Goal: Find specific page/section: Find specific page/section

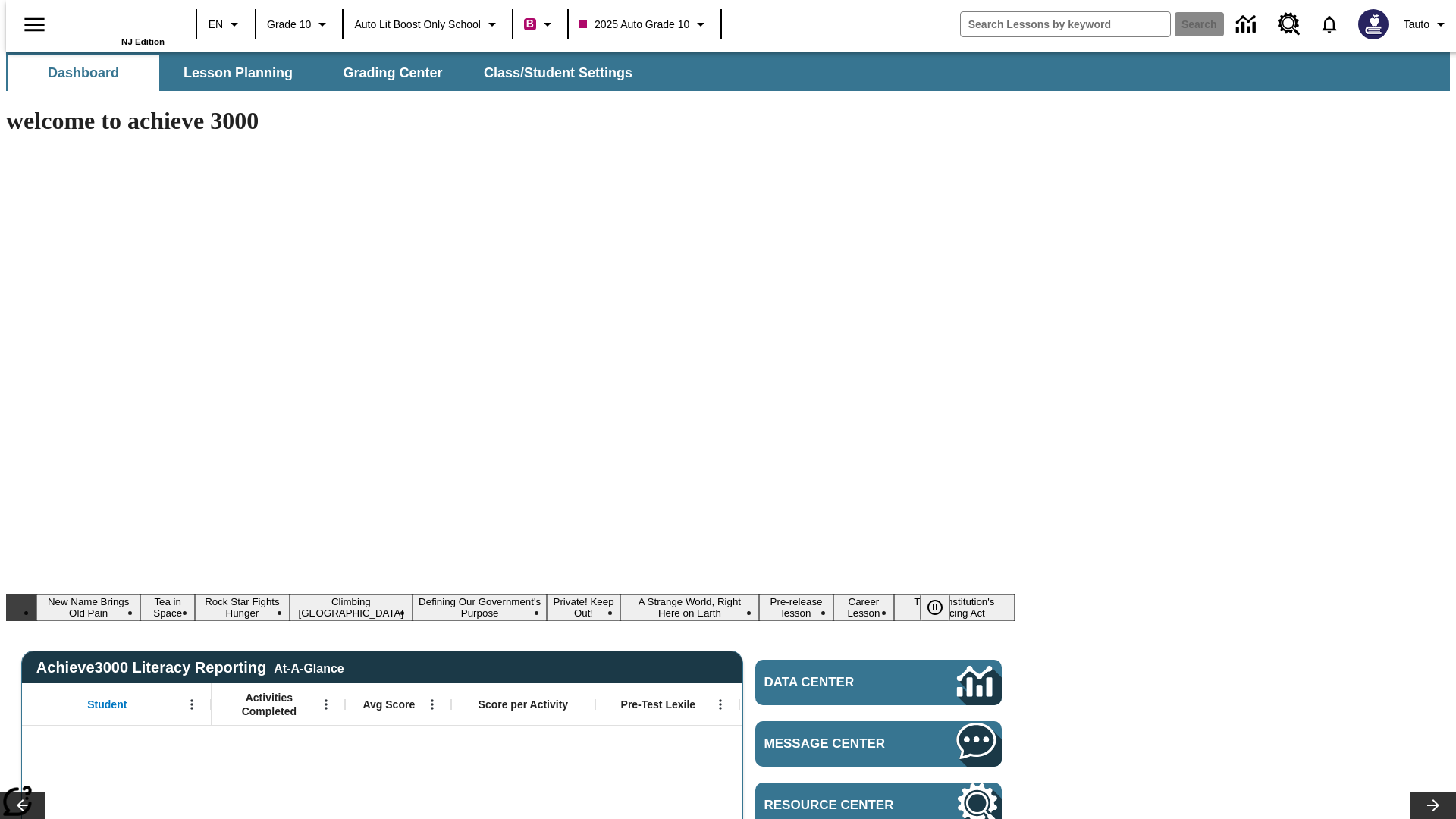
type input "-1"
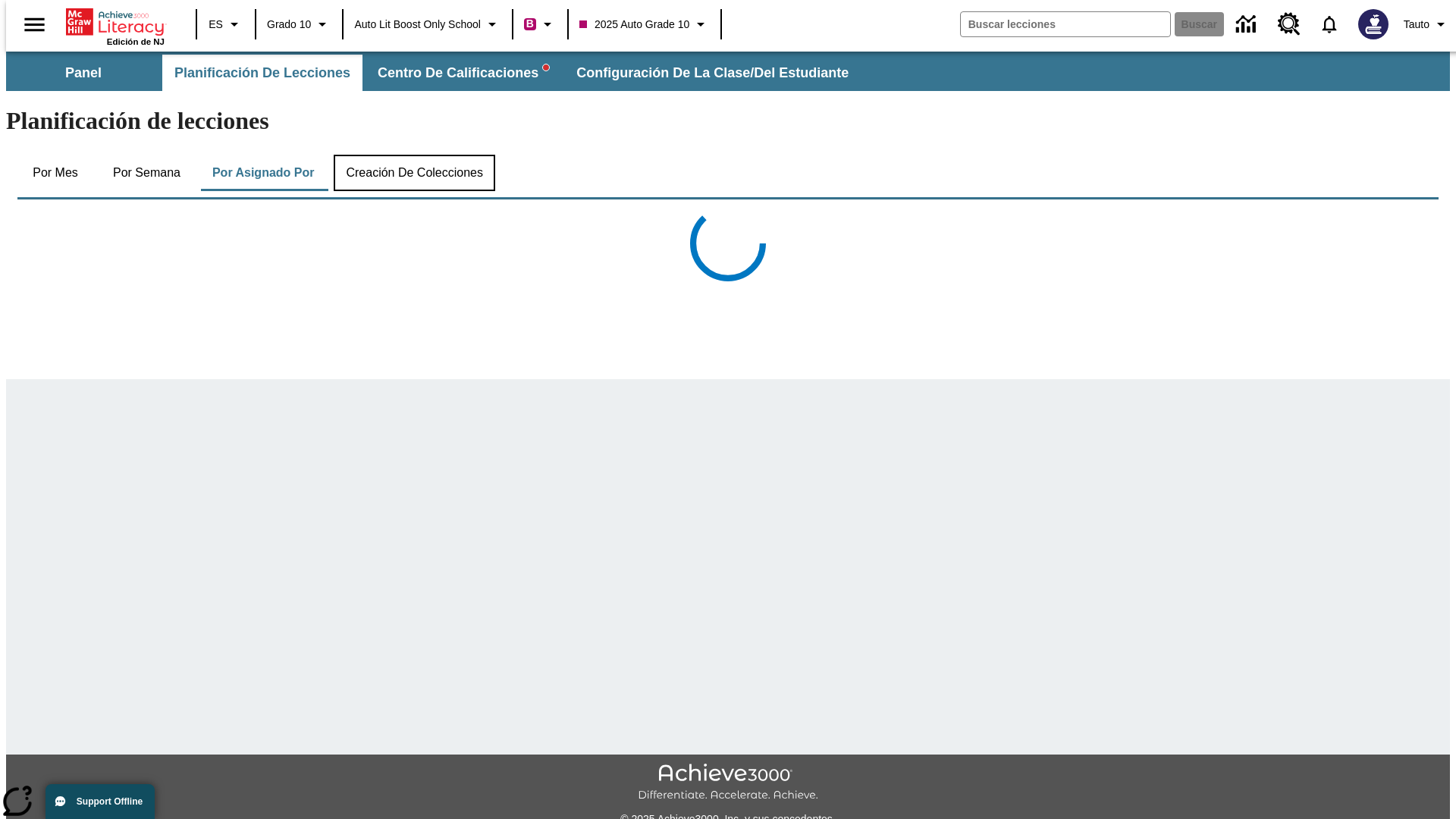
click at [411, 155] on button "Creación de colecciones" at bounding box center [414, 173] width 162 height 36
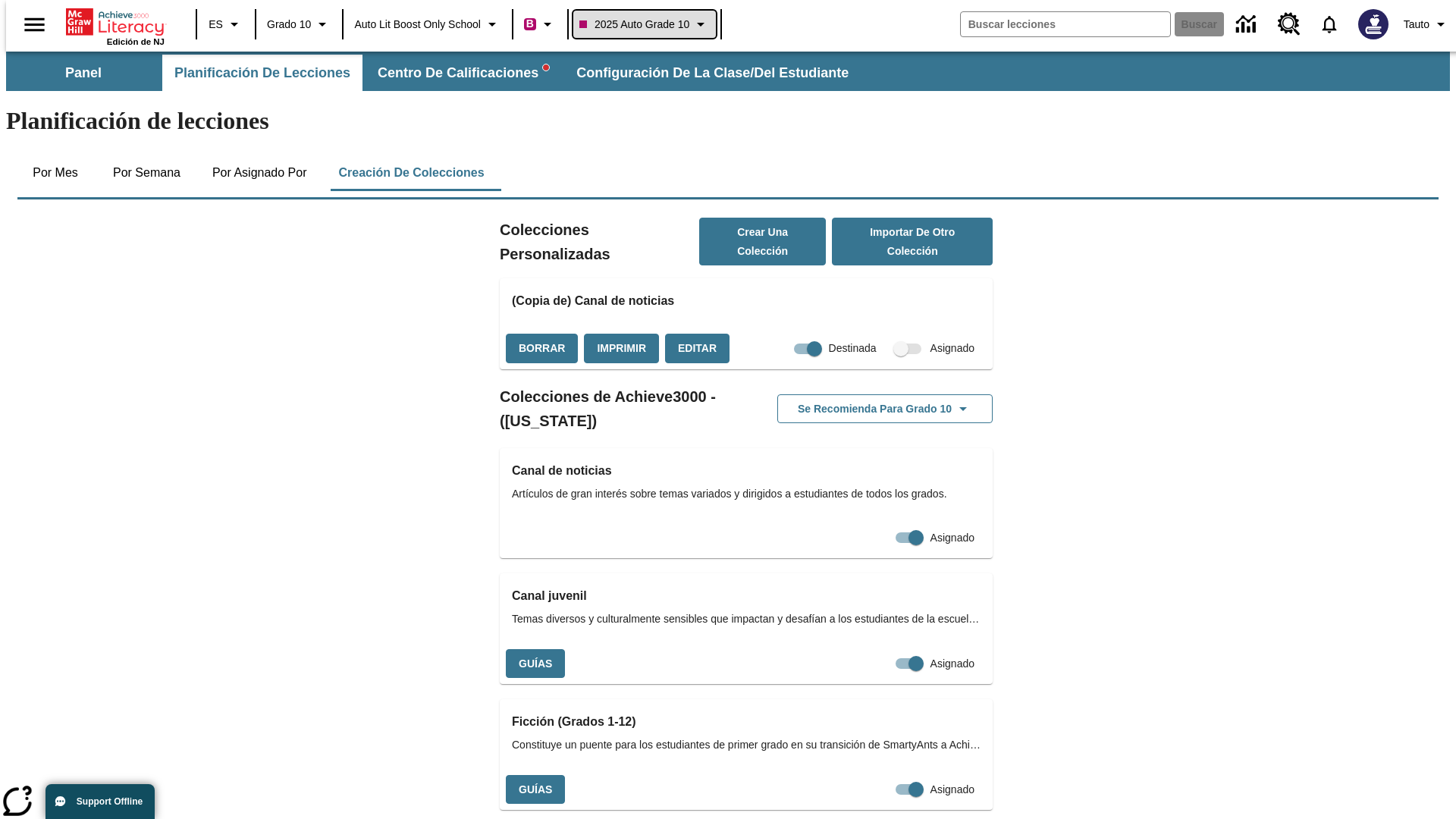
click at [646, 25] on span "2025 Auto Grade 10" at bounding box center [633, 25] width 110 height 16
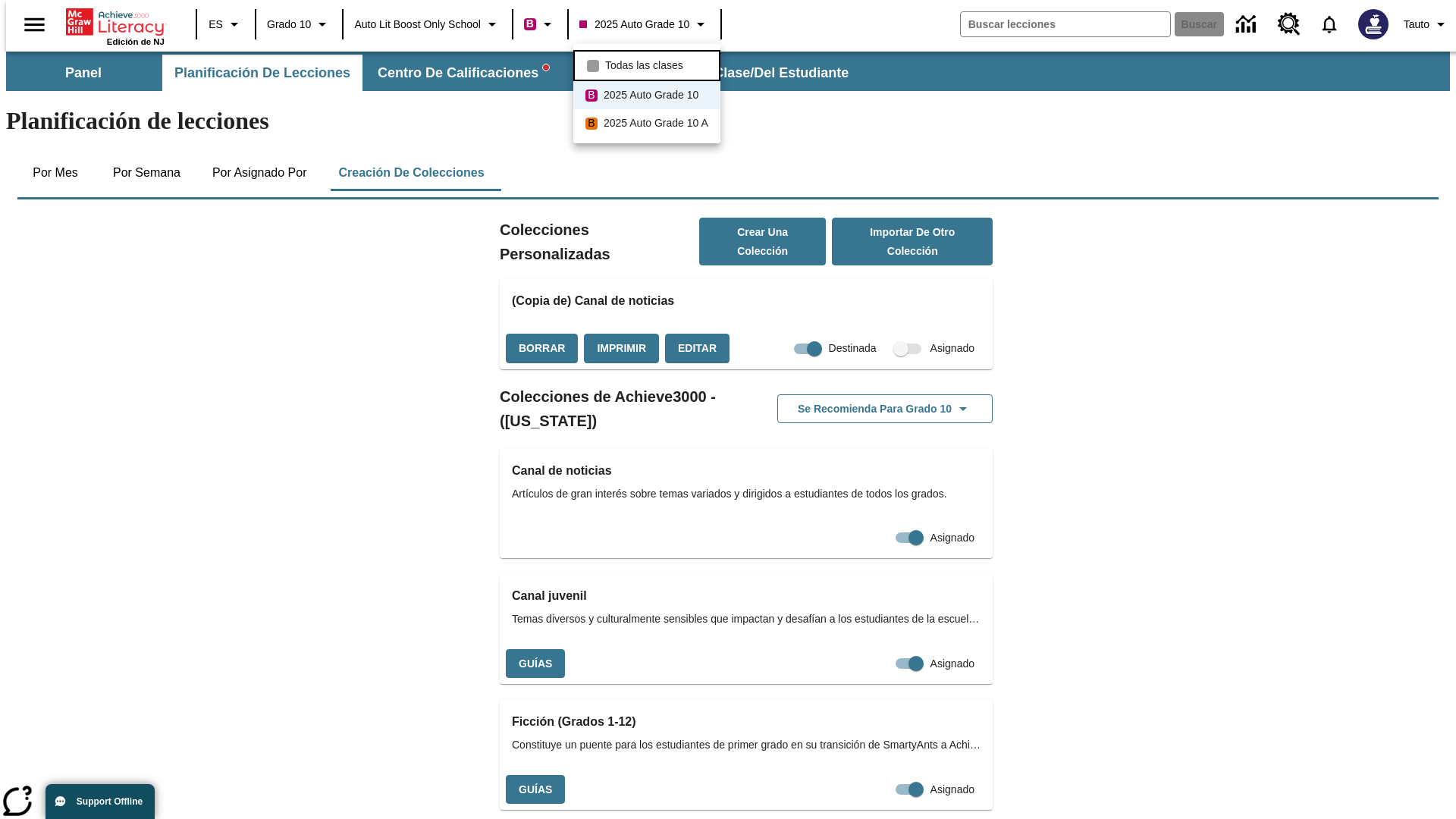
click at [648, 64] on span "Todas las clases" at bounding box center [644, 65] width 78 height 16
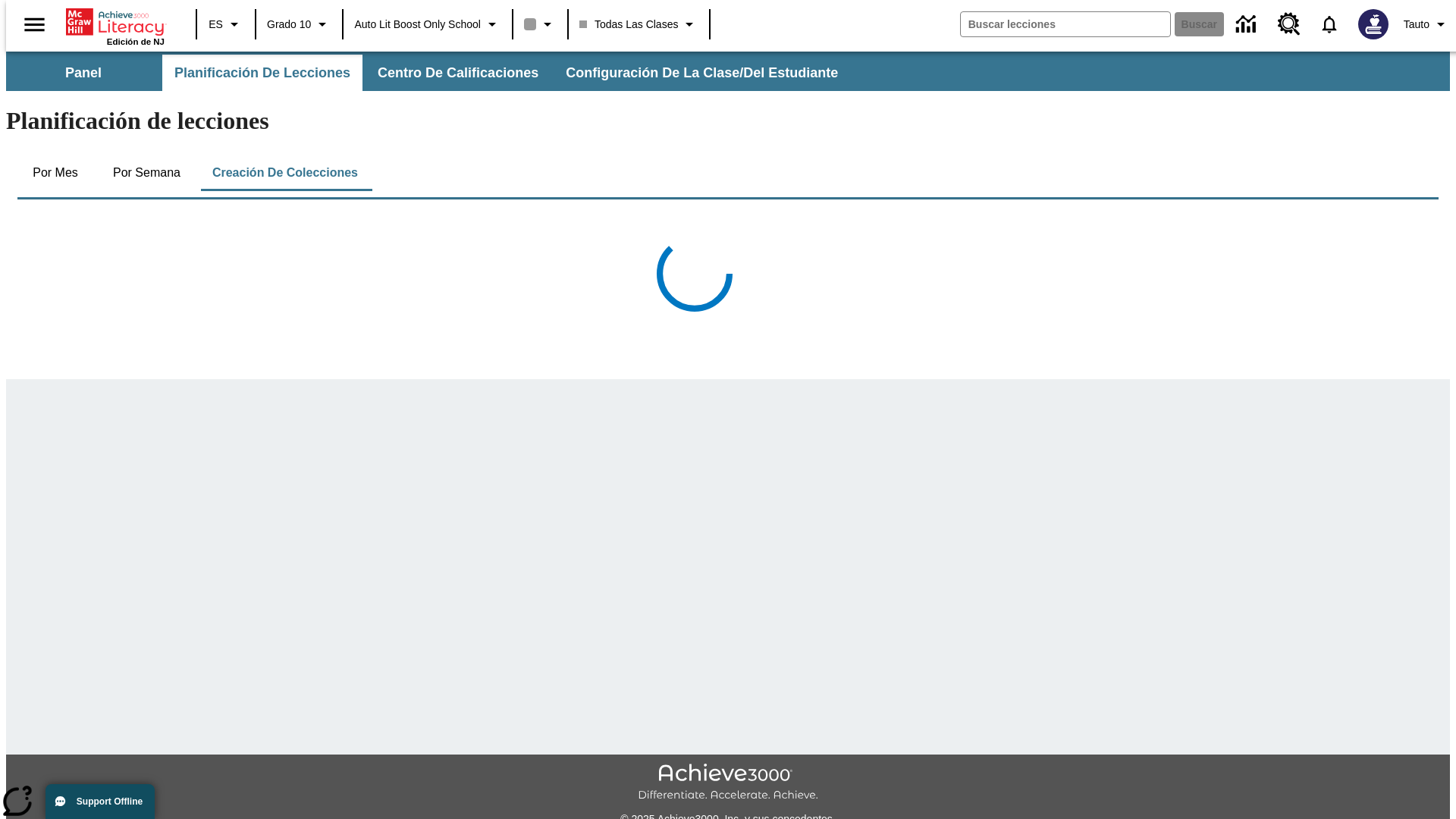
scroll to position [446, 0]
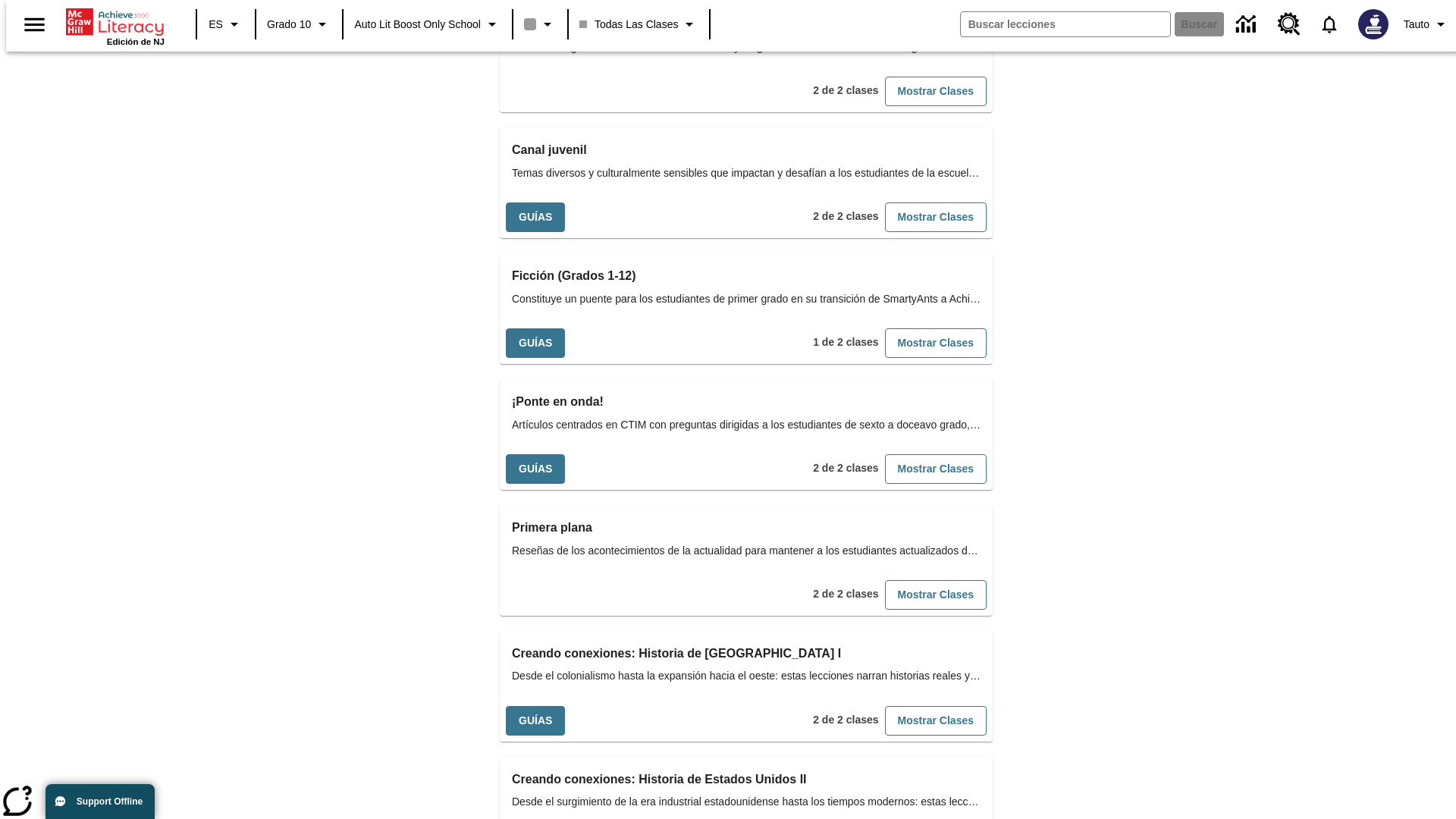
click at [911, 454] on button "Mostrar Clases" at bounding box center [936, 469] width 102 height 30
